Goal: Find specific page/section: Find specific page/section

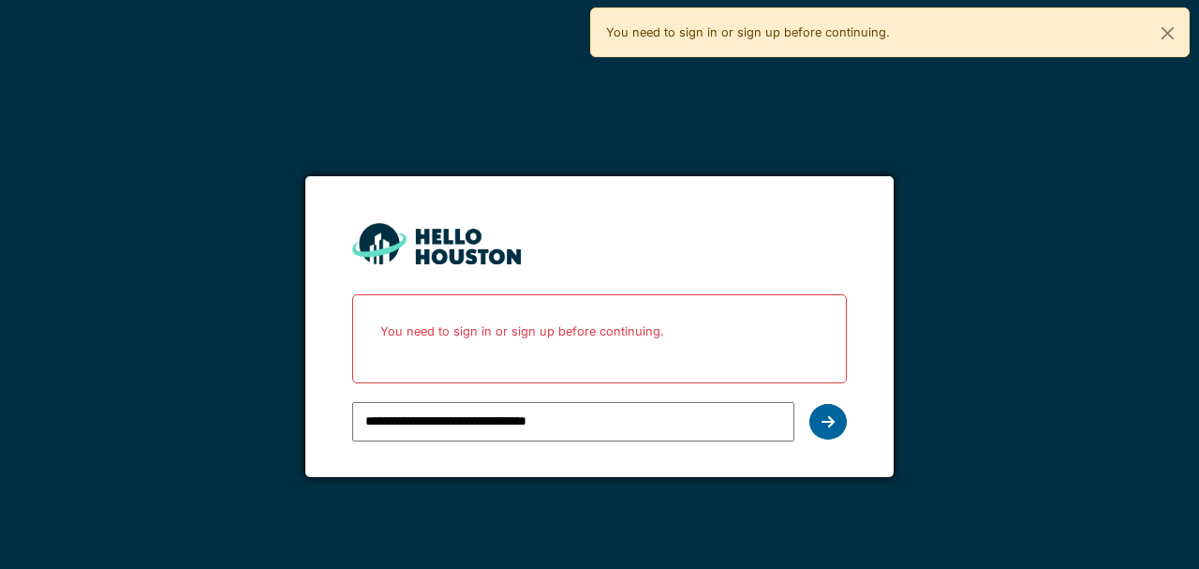
click at [830, 418] on icon at bounding box center [828, 421] width 13 height 15
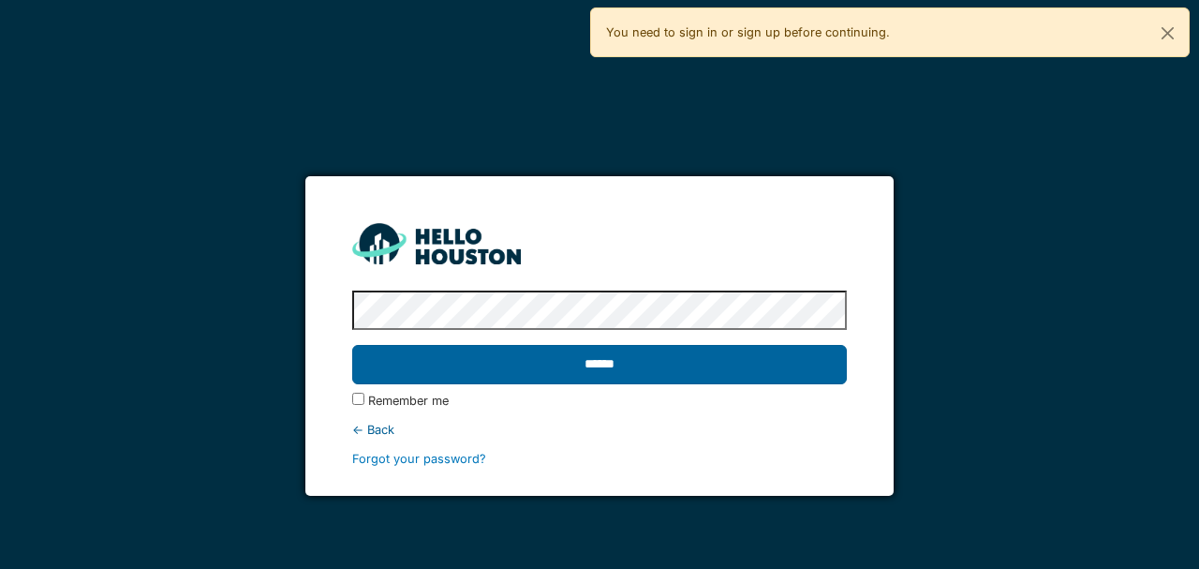
click at [575, 347] on input "******" at bounding box center [599, 364] width 494 height 39
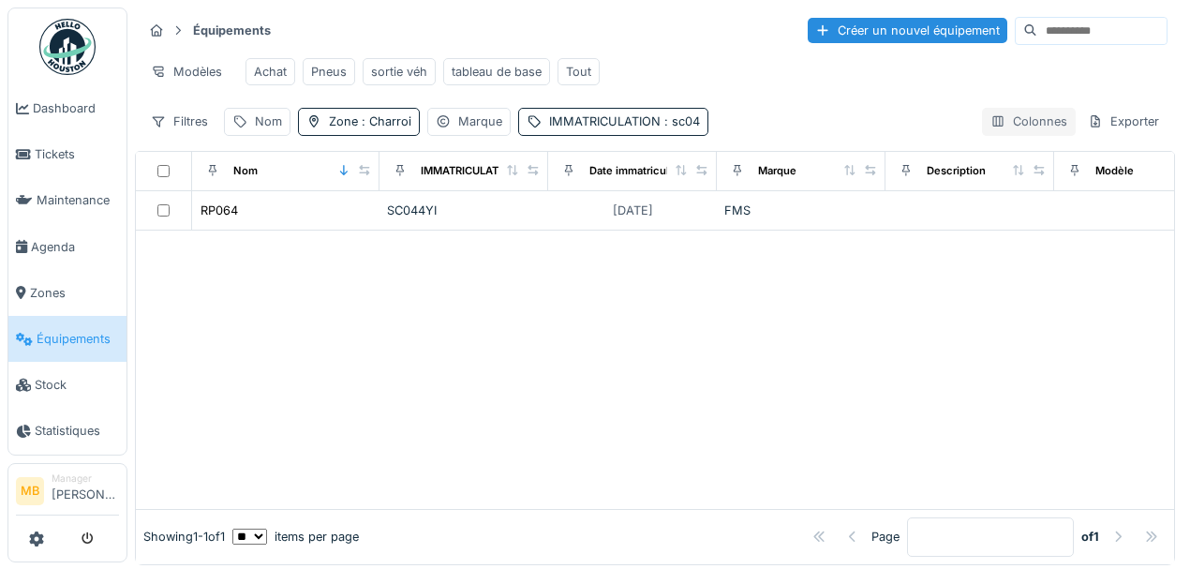
click at [1018, 131] on div "Colonnes" at bounding box center [1029, 121] width 94 height 27
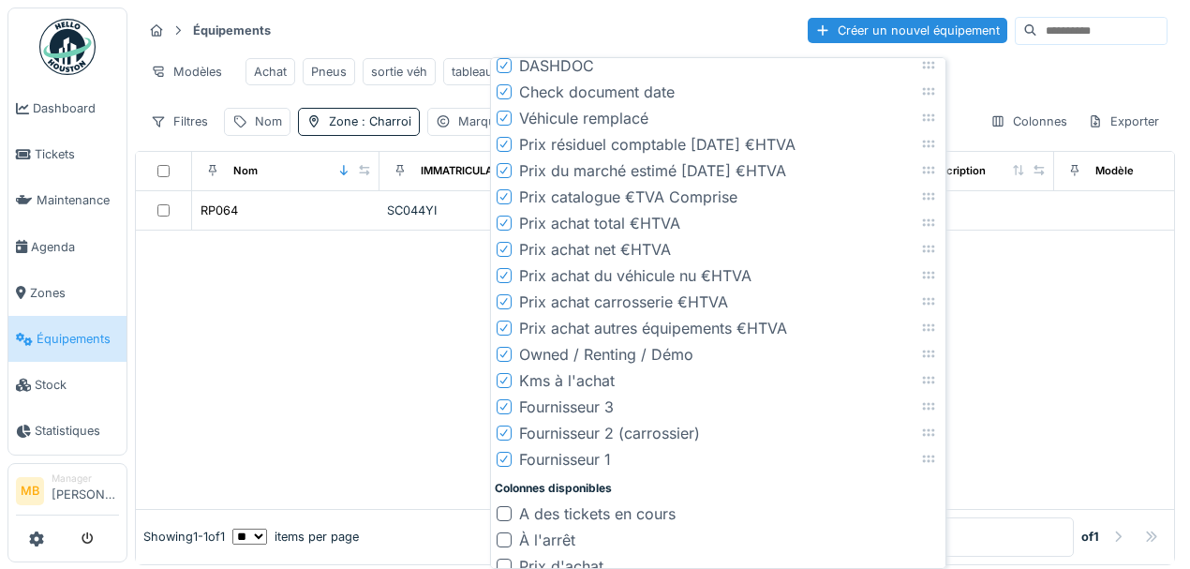
scroll to position [3001, 0]
